Goal: Transaction & Acquisition: Subscribe to service/newsletter

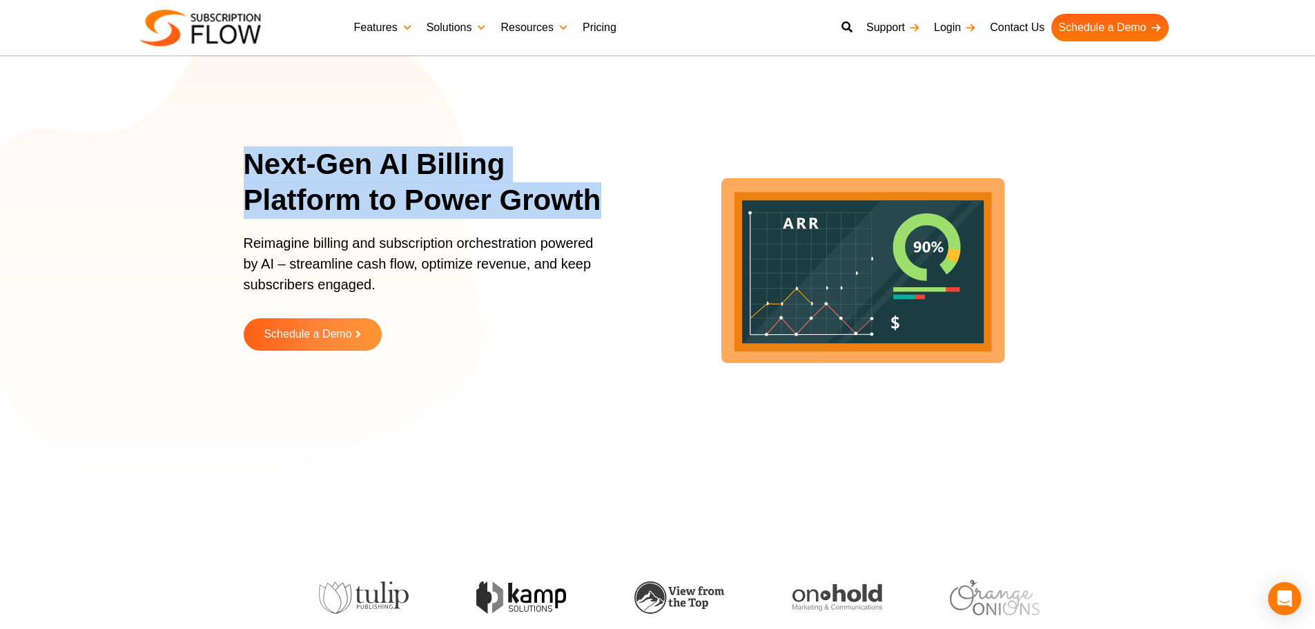
drag, startPoint x: 242, startPoint y: 166, endPoint x: 593, endPoint y: 191, distance: 351.6
click at [593, 191] on section "Next-Gen AI Billing Platform to Power Growth Reimagine billing and subscription…" at bounding box center [657, 259] width 1315 height 449
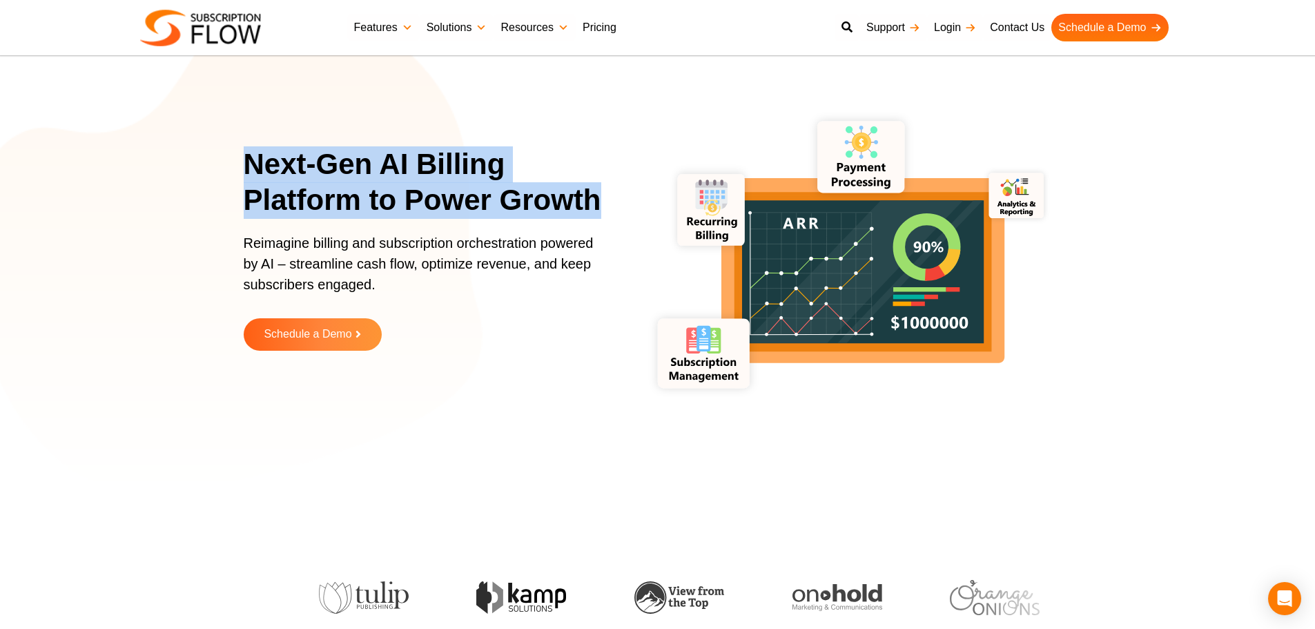
click at [599, 25] on link "Pricing" at bounding box center [600, 28] width 48 height 28
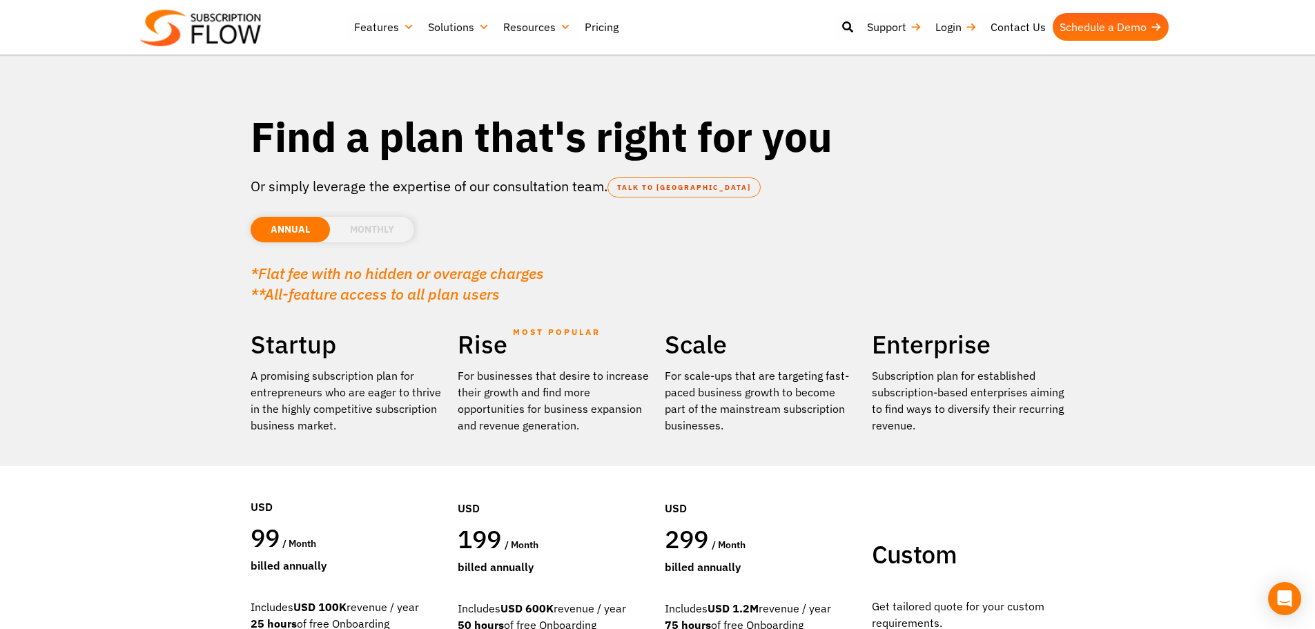
click at [601, 30] on link "Pricing" at bounding box center [602, 27] width 48 height 28
